Goal: Find specific page/section: Find specific page/section

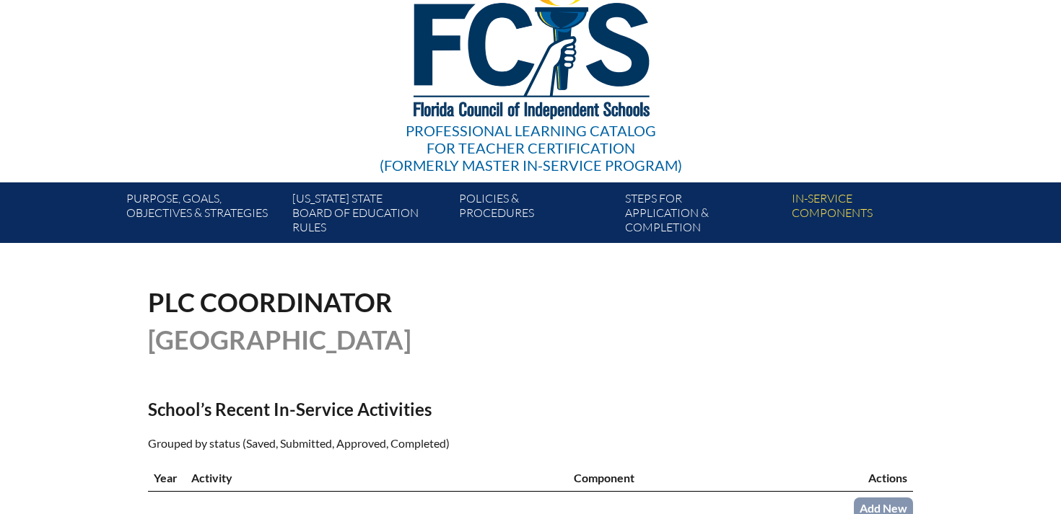
scroll to position [165, 0]
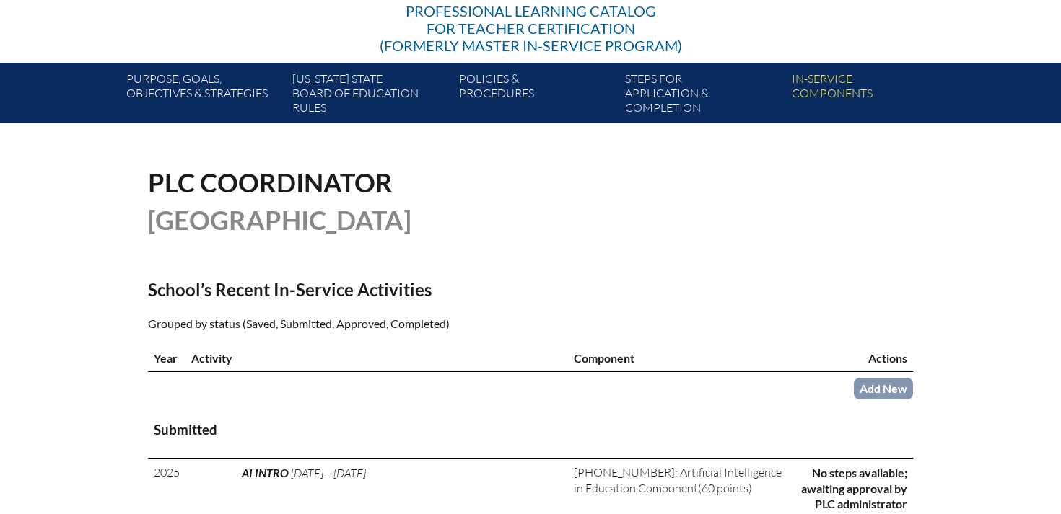
scroll to position [274, 0]
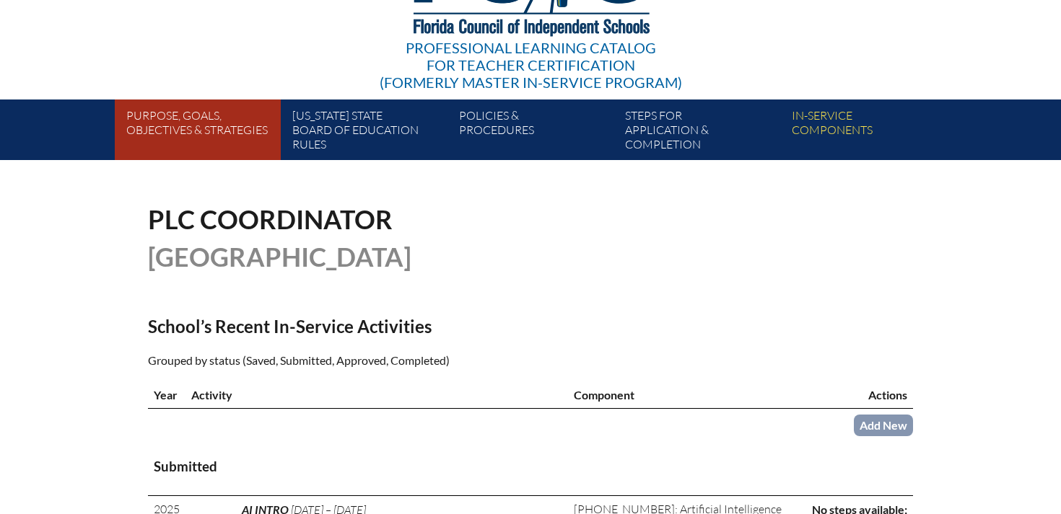
scroll to position [373, 0]
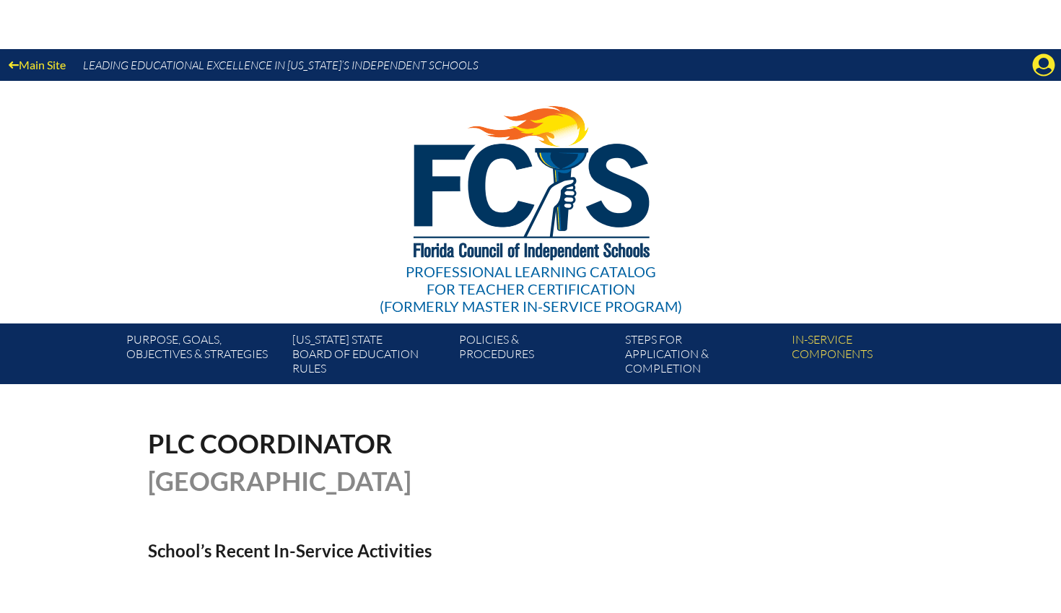
scroll to position [373, 0]
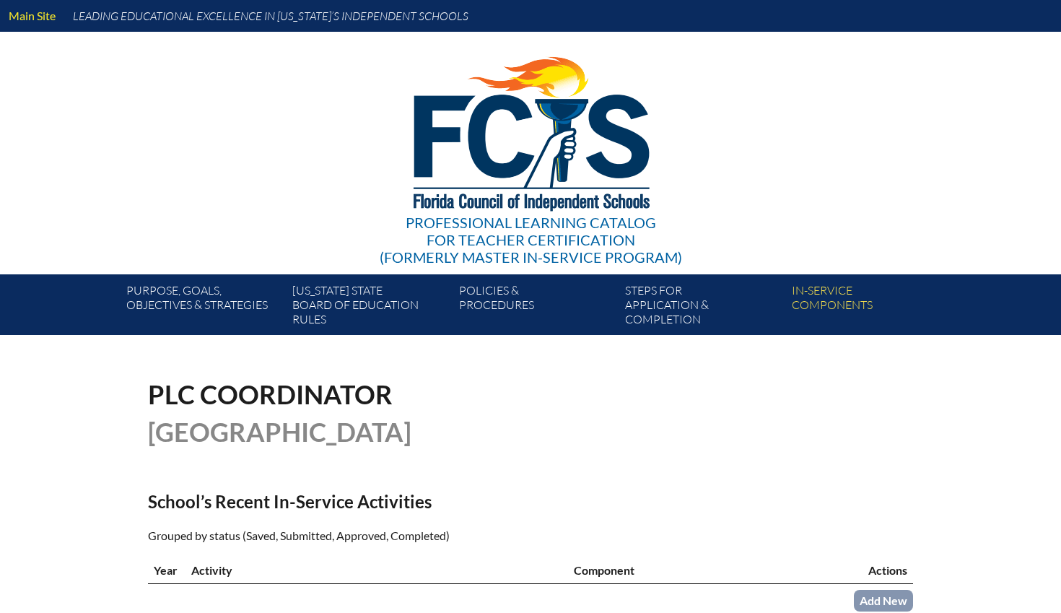
scroll to position [373, 0]
